Goal: Information Seeking & Learning: Learn about a topic

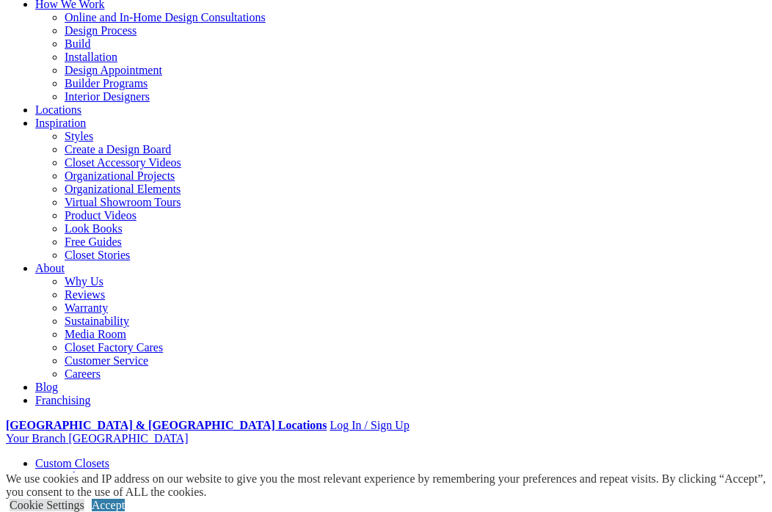
scroll to position [83, 0]
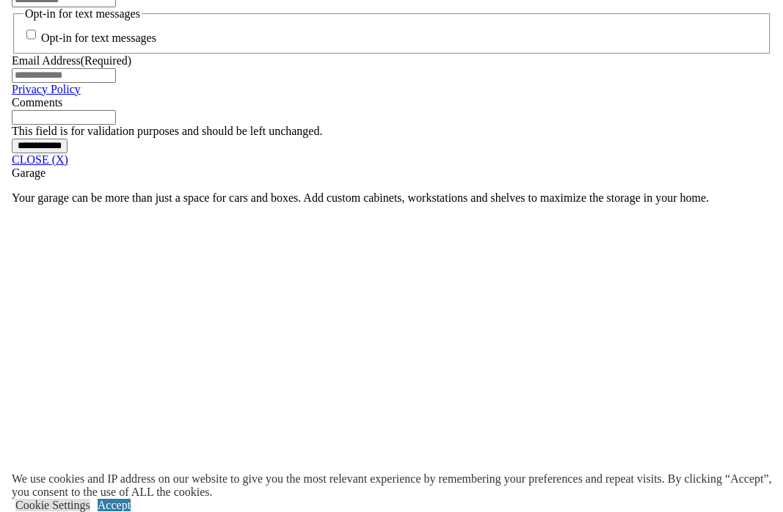
scroll to position [1188, 0]
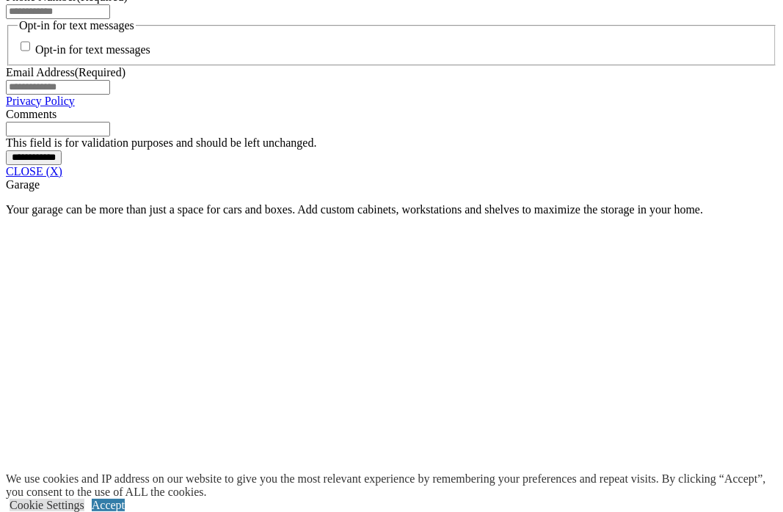
drag, startPoint x: 407, startPoint y: 219, endPoint x: 972, endPoint y: 266, distance: 566.7
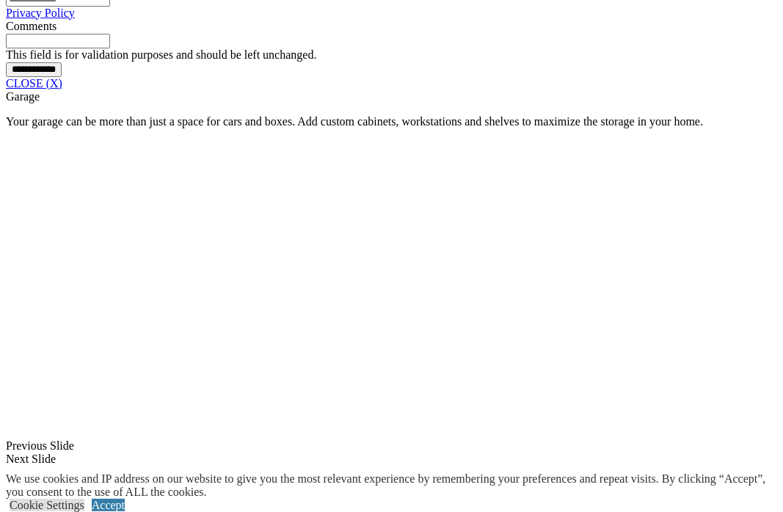
drag, startPoint x: 387, startPoint y: 245, endPoint x: 838, endPoint y: 276, distance: 452.1
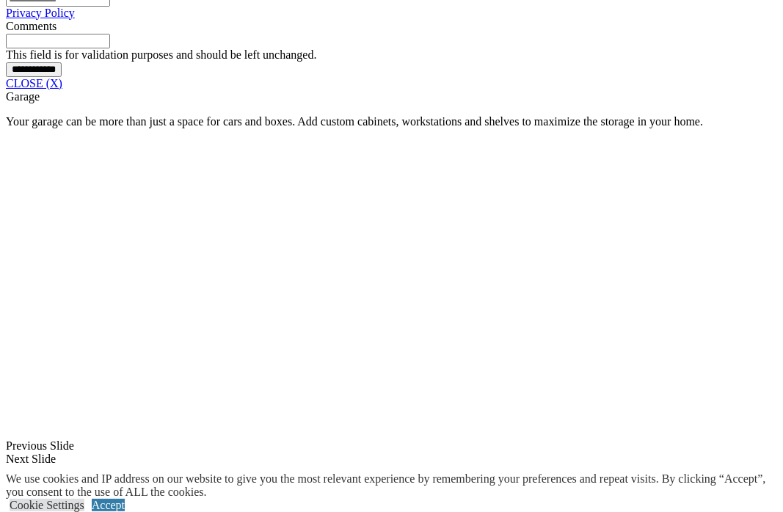
drag, startPoint x: 522, startPoint y: 211, endPoint x: 1006, endPoint y: 326, distance: 497.4
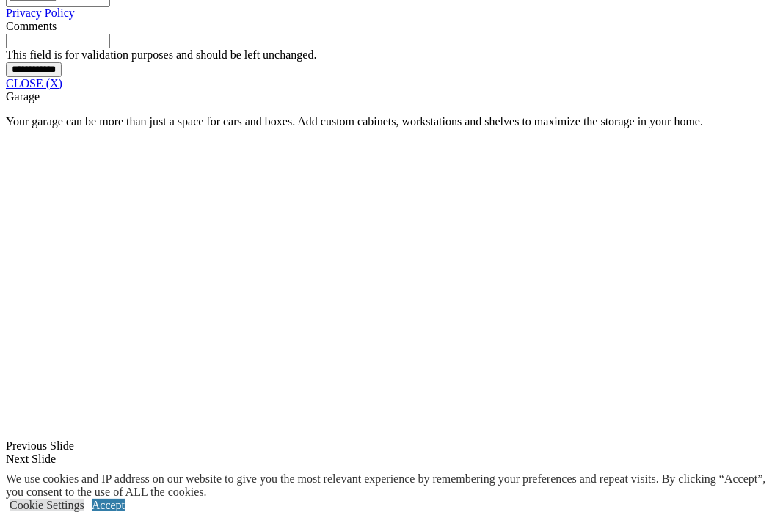
drag, startPoint x: 379, startPoint y: 143, endPoint x: 614, endPoint y: 84, distance: 241.9
drag, startPoint x: 476, startPoint y: 155, endPoint x: 992, endPoint y: 312, distance: 539.2
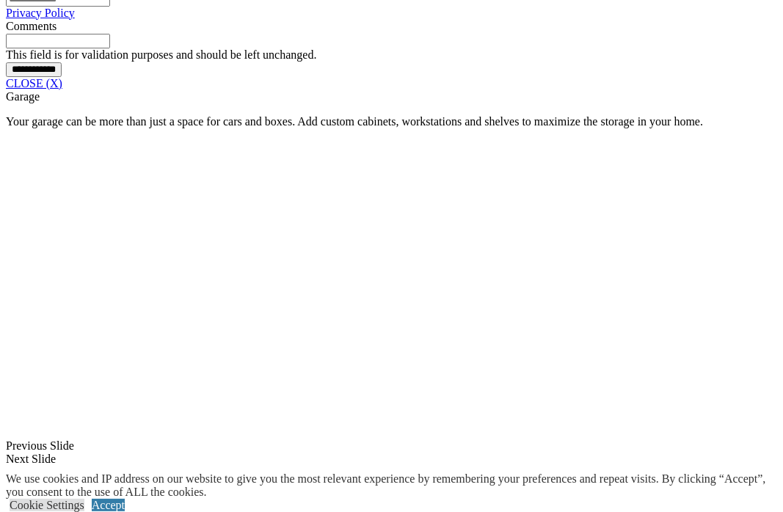
drag, startPoint x: 323, startPoint y: 240, endPoint x: 880, endPoint y: 263, distance: 557.9
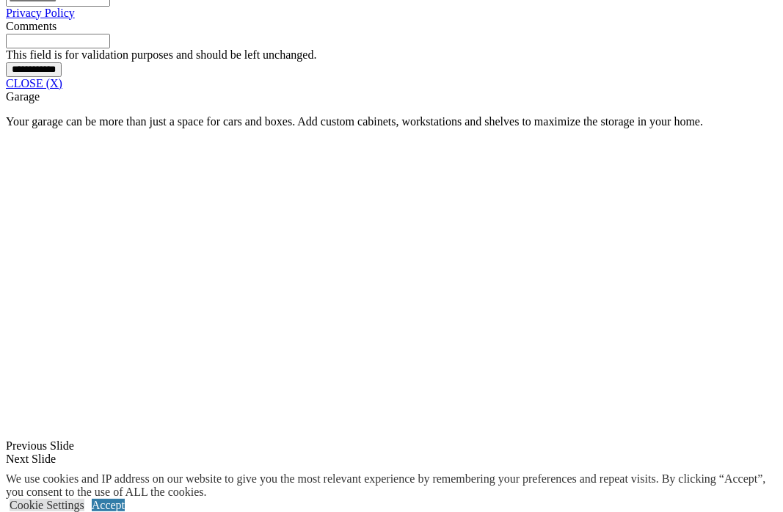
drag, startPoint x: 453, startPoint y: 271, endPoint x: 886, endPoint y: 327, distance: 436.3
drag, startPoint x: 886, startPoint y: 327, endPoint x: 211, endPoint y: 227, distance: 682.2
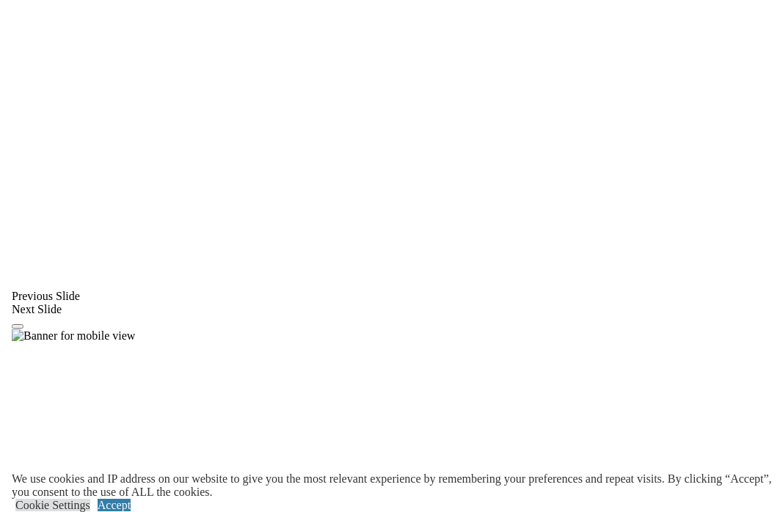
scroll to position [1200, 0]
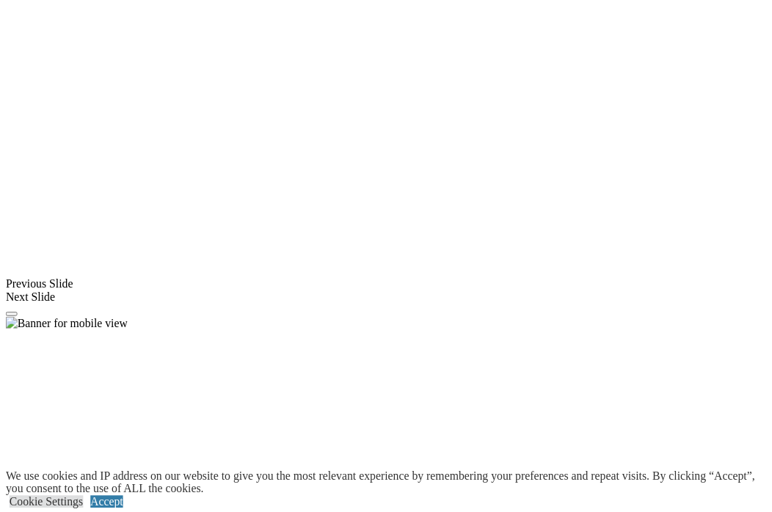
scroll to position [1276, 0]
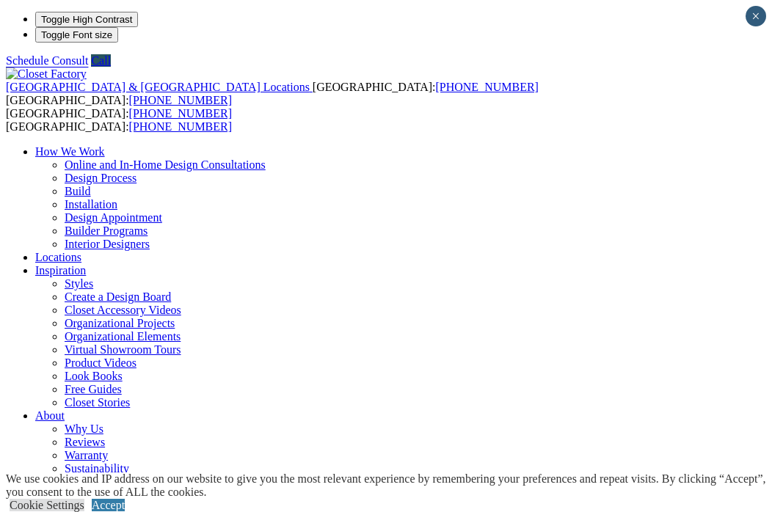
drag, startPoint x: 258, startPoint y: 249, endPoint x: 120, endPoint y: 311, distance: 151.0
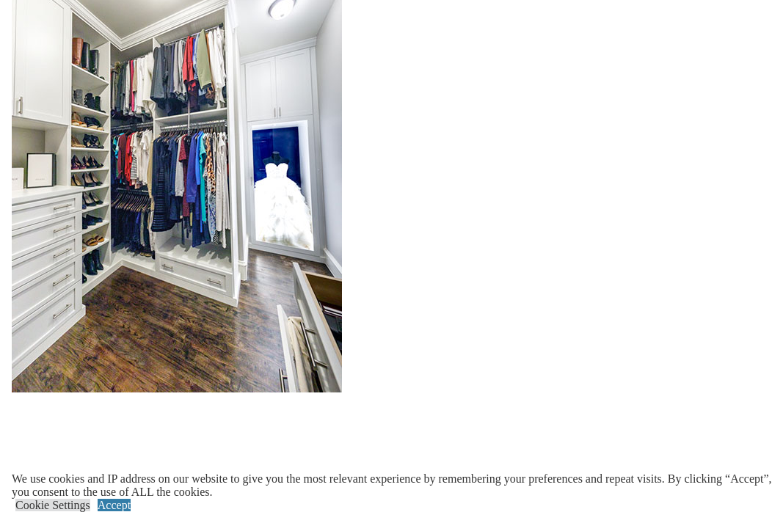
scroll to position [2054, 0]
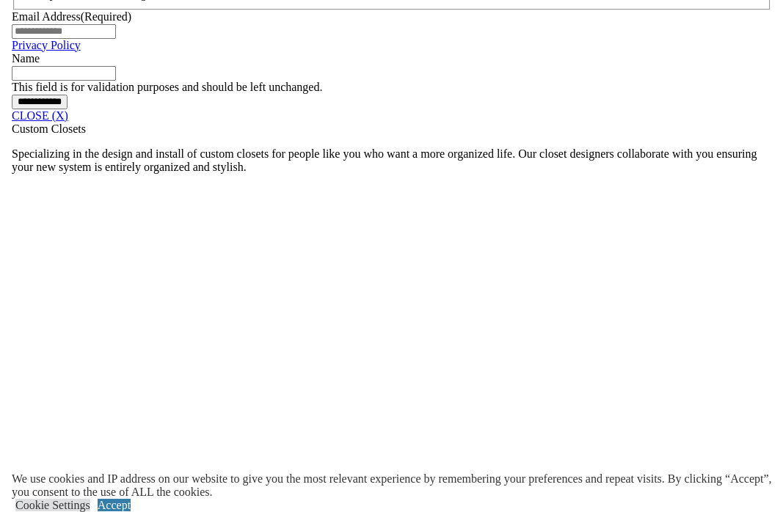
scroll to position [1118, 0]
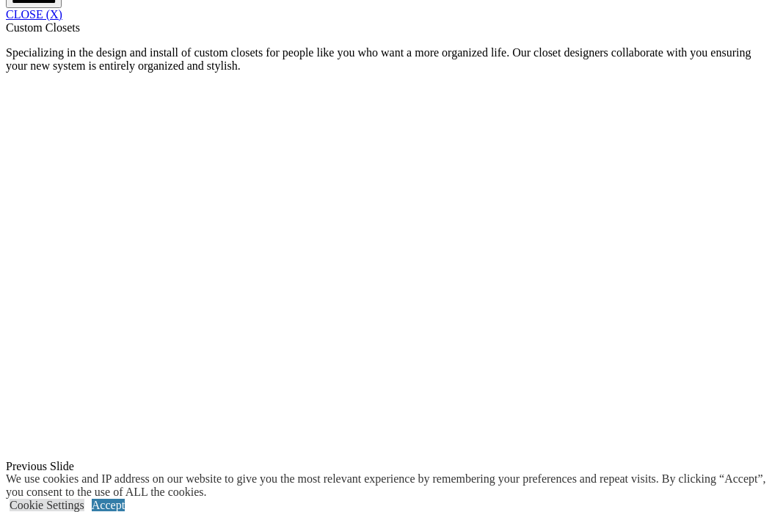
scroll to position [1358, 0]
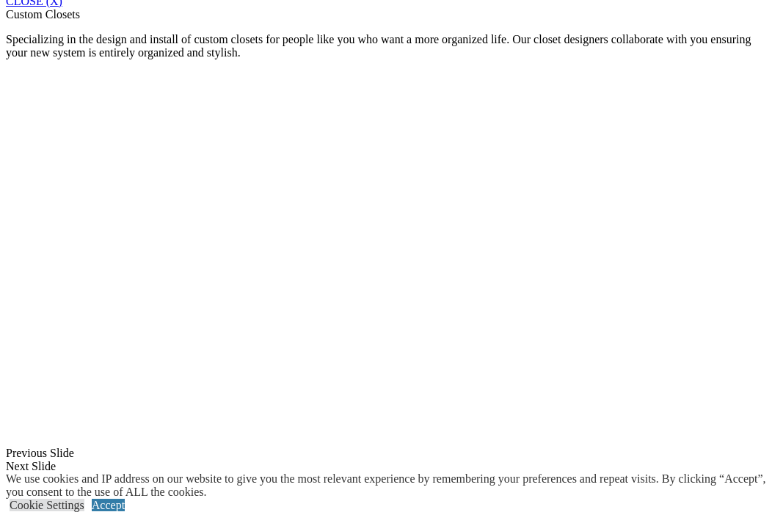
drag, startPoint x: 175, startPoint y: 347, endPoint x: 134, endPoint y: 354, distance: 40.9
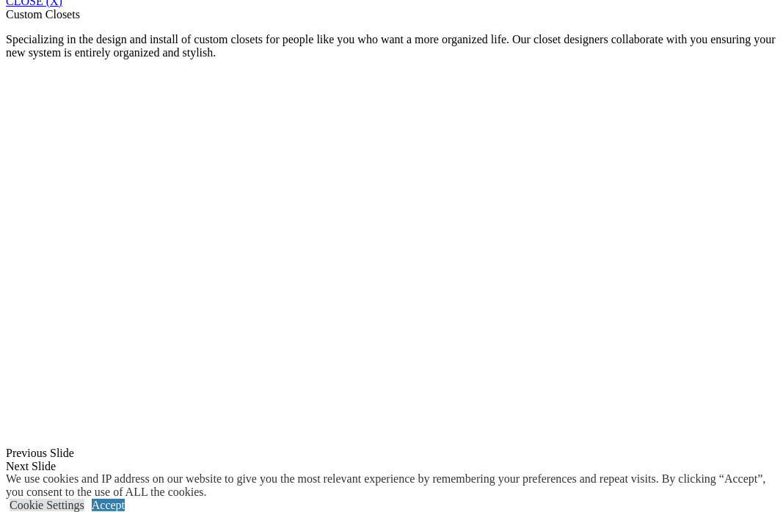
drag, startPoint x: 618, startPoint y: 383, endPoint x: 651, endPoint y: 300, distance: 89.2
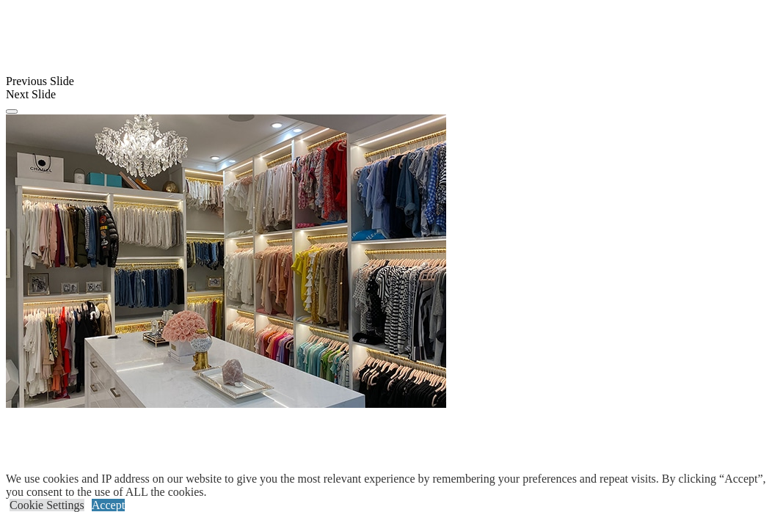
scroll to position [11, 0]
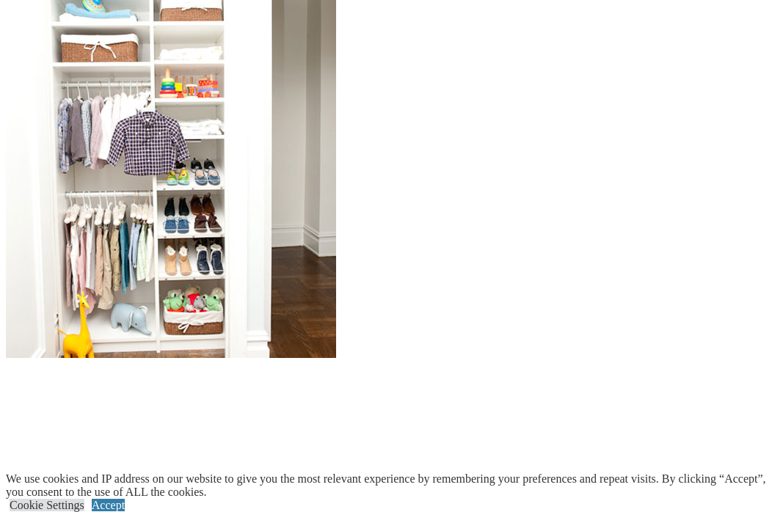
scroll to position [1687, 0]
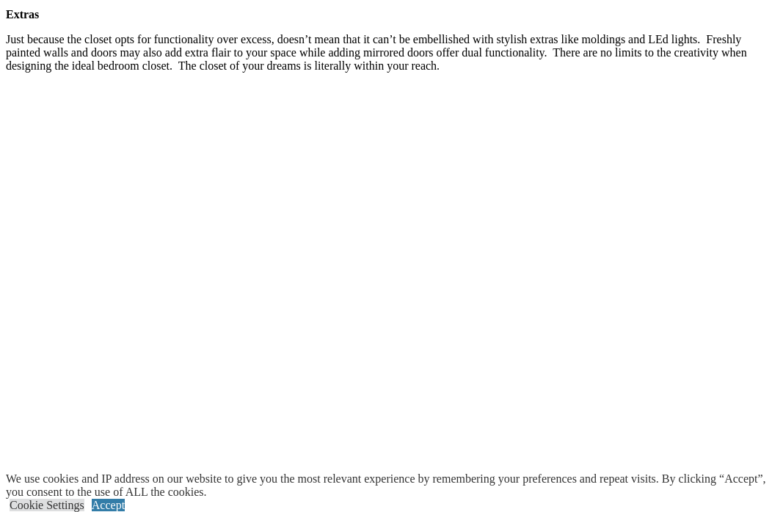
scroll to position [2776, 0]
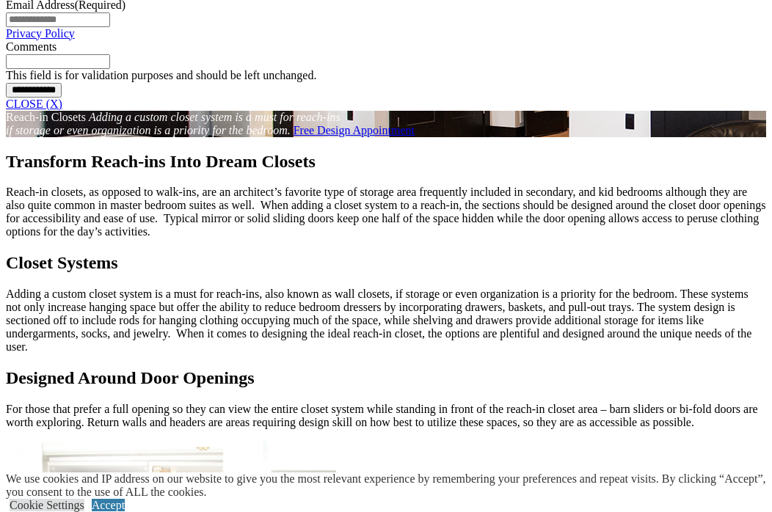
scroll to position [1000, 0]
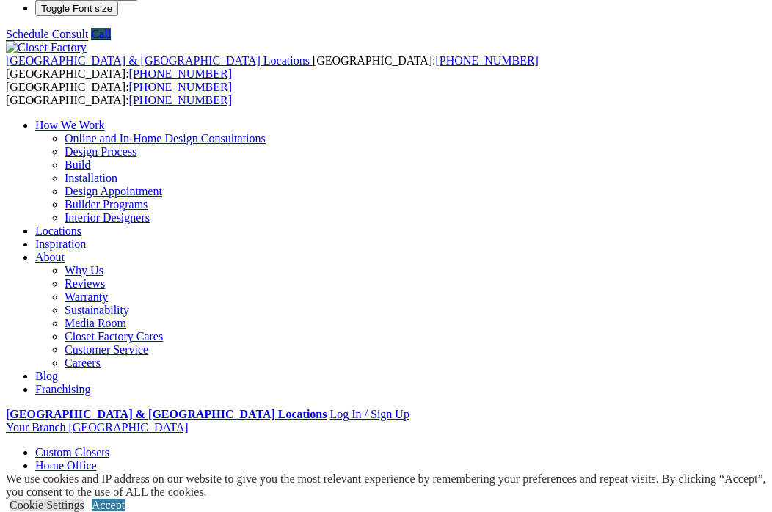
scroll to position [10, 0]
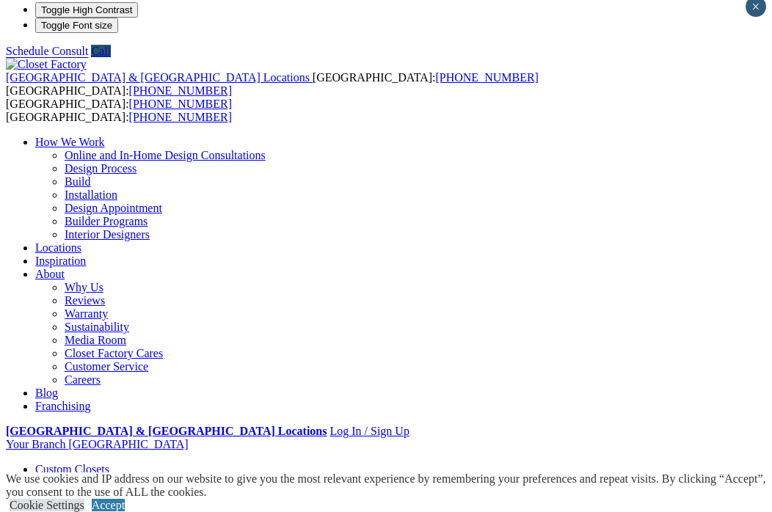
click at [68, 463] on link "Custom Closets" at bounding box center [72, 469] width 74 height 12
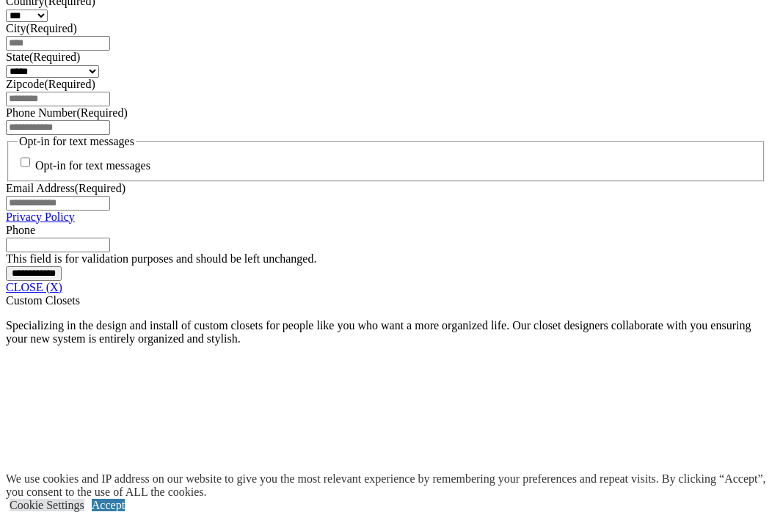
scroll to position [1205, 0]
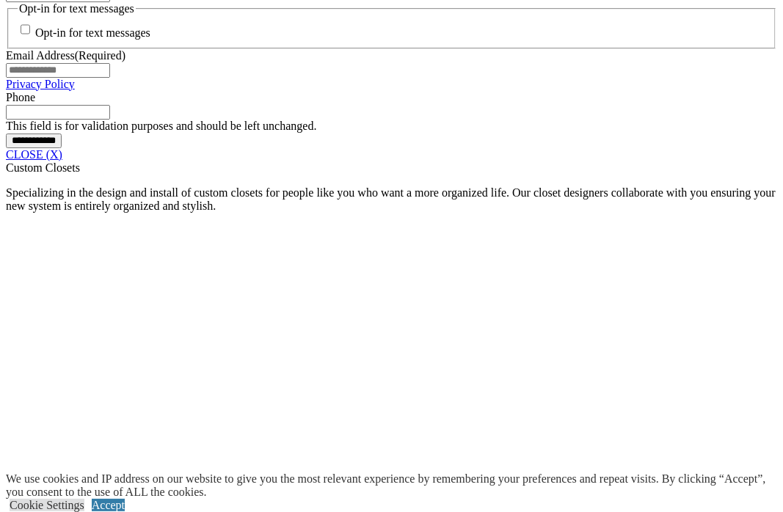
drag, startPoint x: 390, startPoint y: 315, endPoint x: 409, endPoint y: 307, distance: 20.3
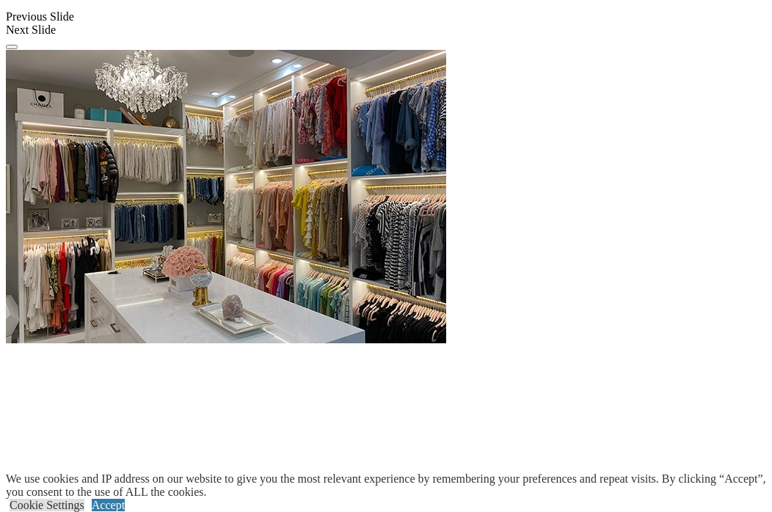
scroll to position [1834, 0]
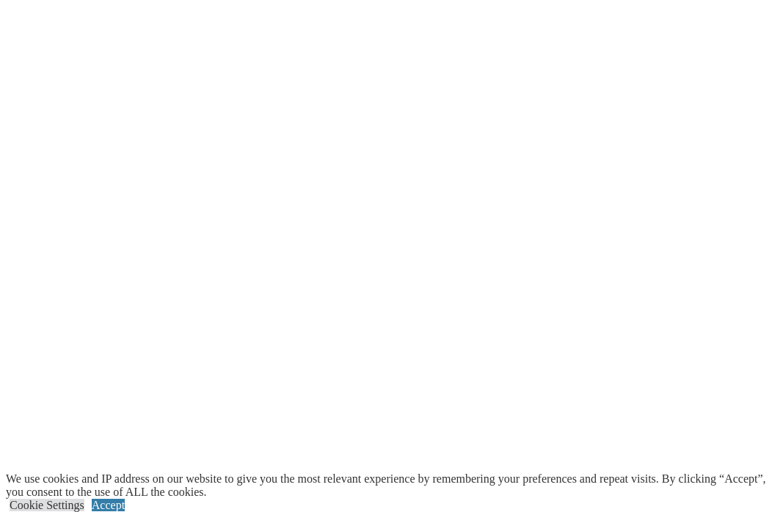
scroll to position [2176, 0]
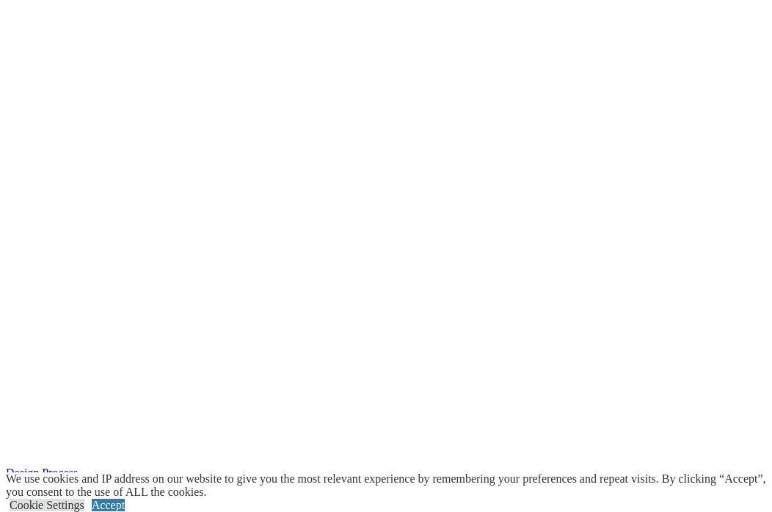
scroll to position [0, 0]
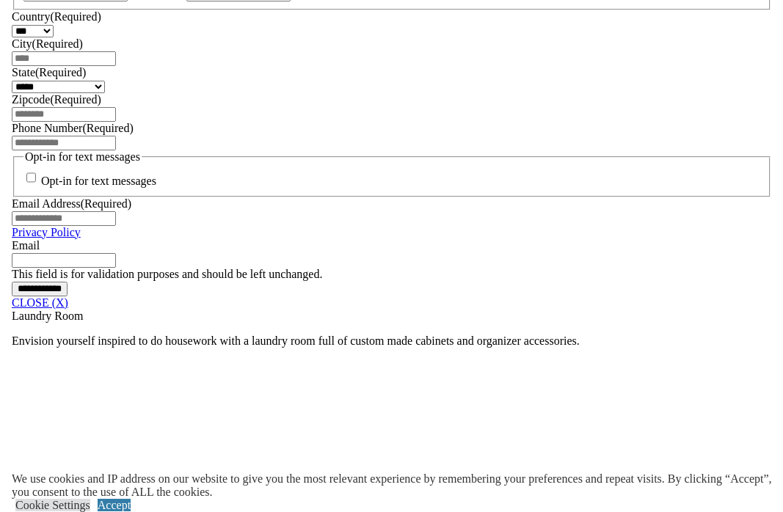
scroll to position [1041, 0]
